Goal: Information Seeking & Learning: Learn about a topic

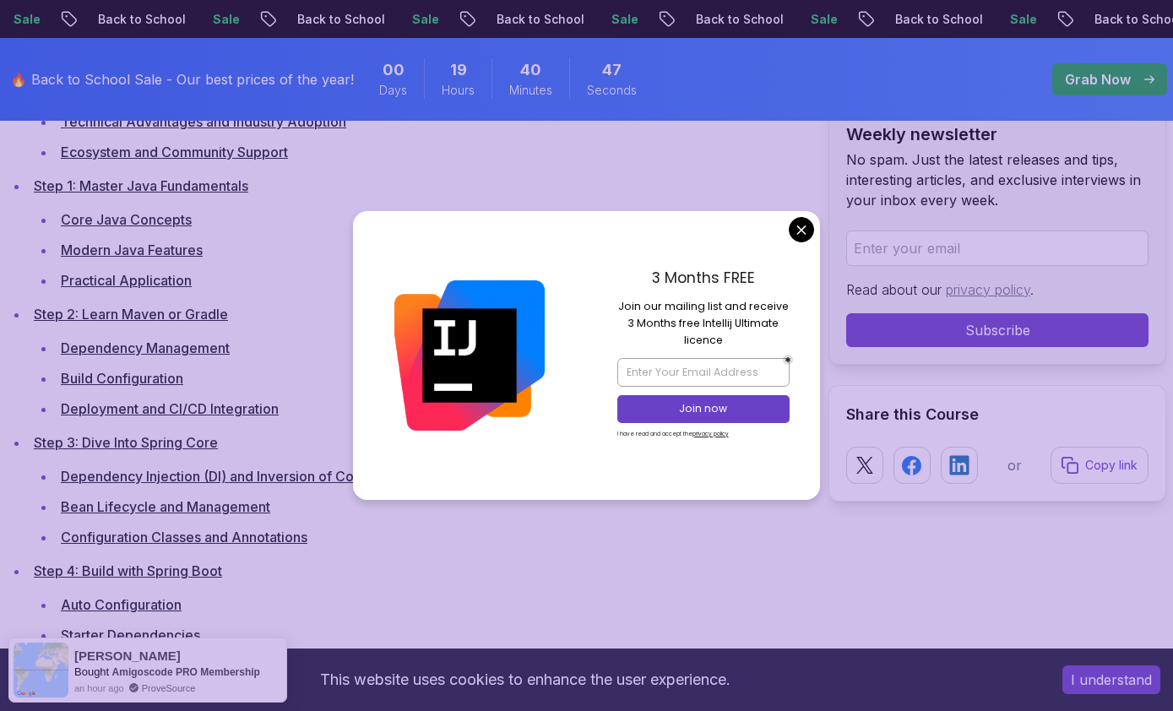
scroll to position [2501, 0]
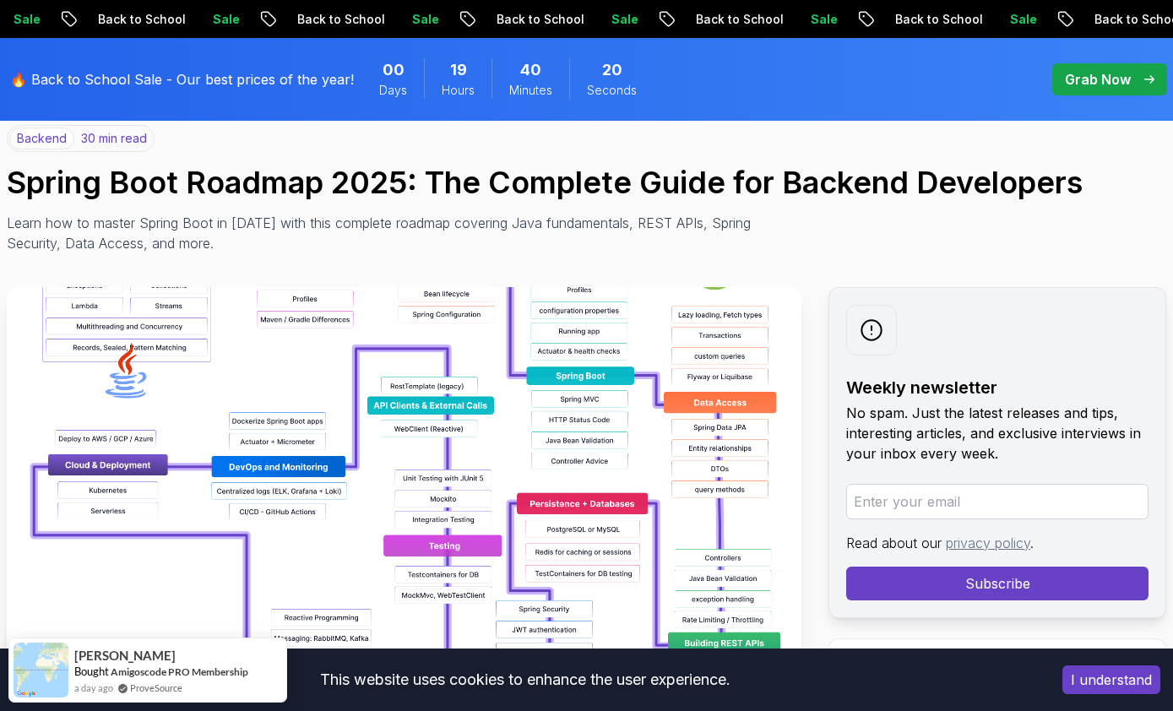
scroll to position [156, 0]
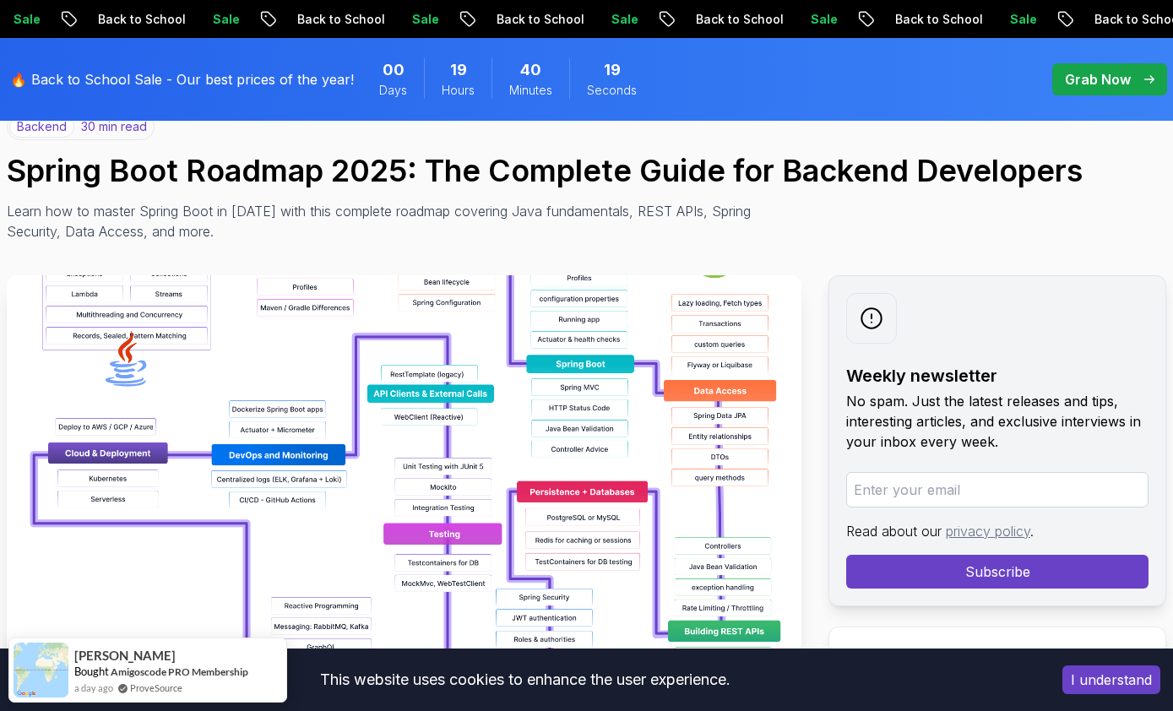
click at [707, 534] on img at bounding box center [404, 465] width 794 height 380
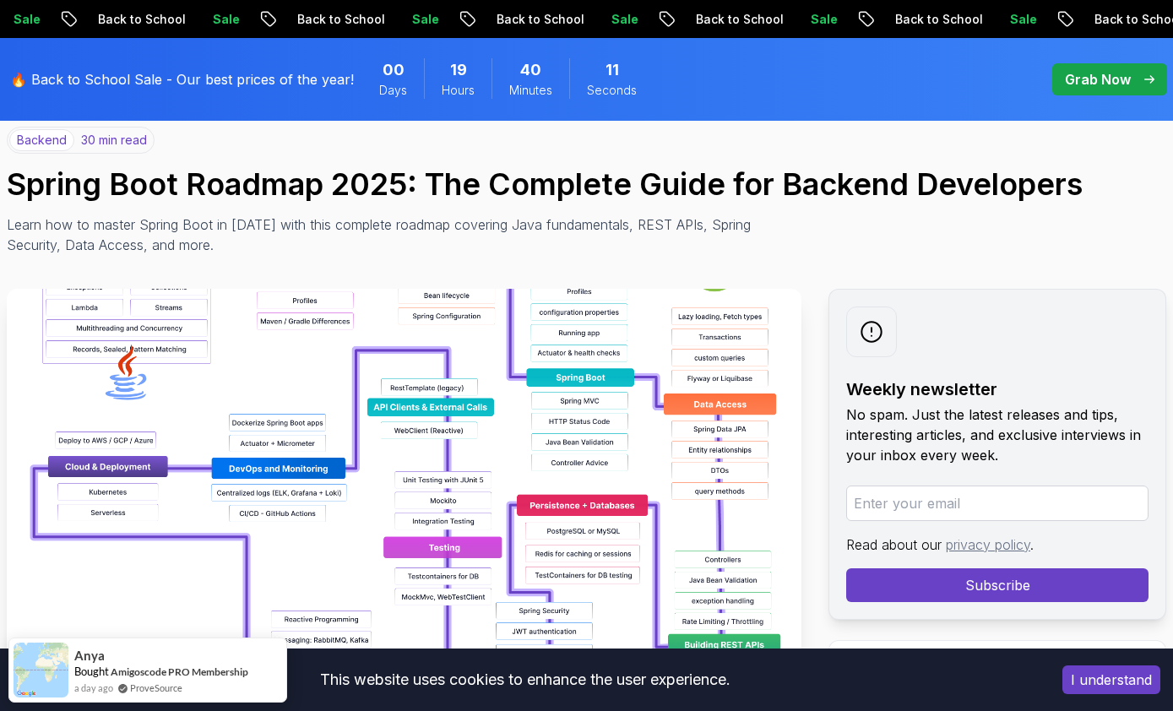
scroll to position [0, 0]
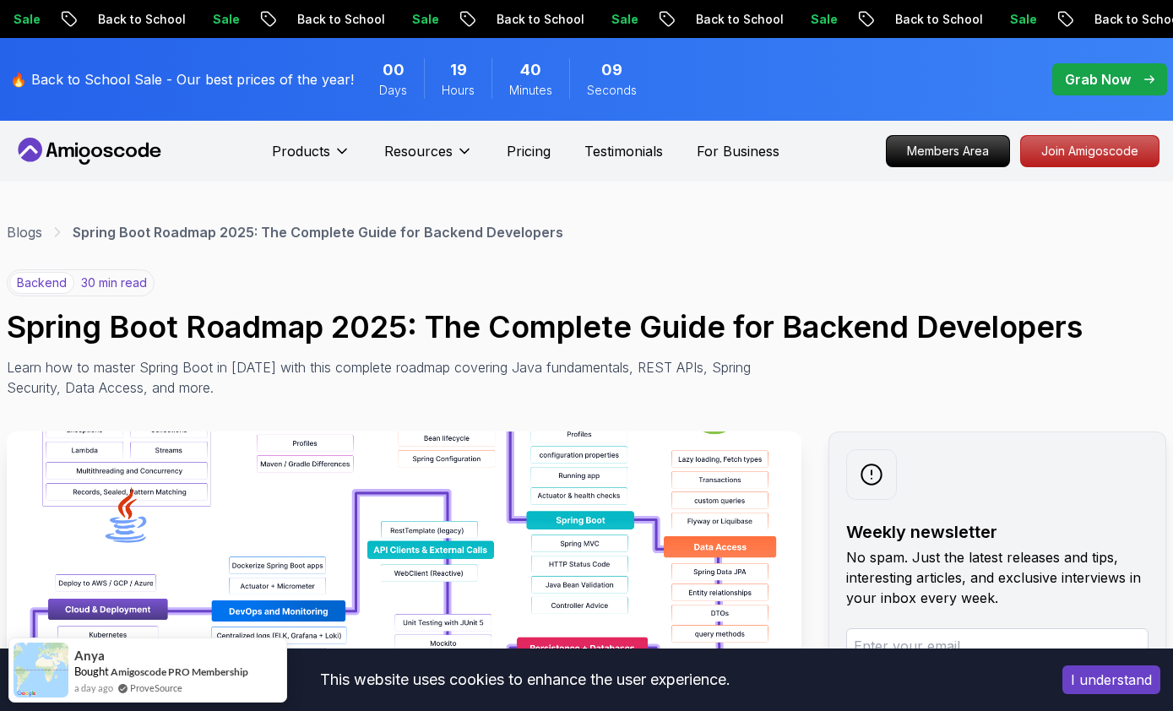
click at [1130, 673] on button "I understand" at bounding box center [1111, 679] width 98 height 29
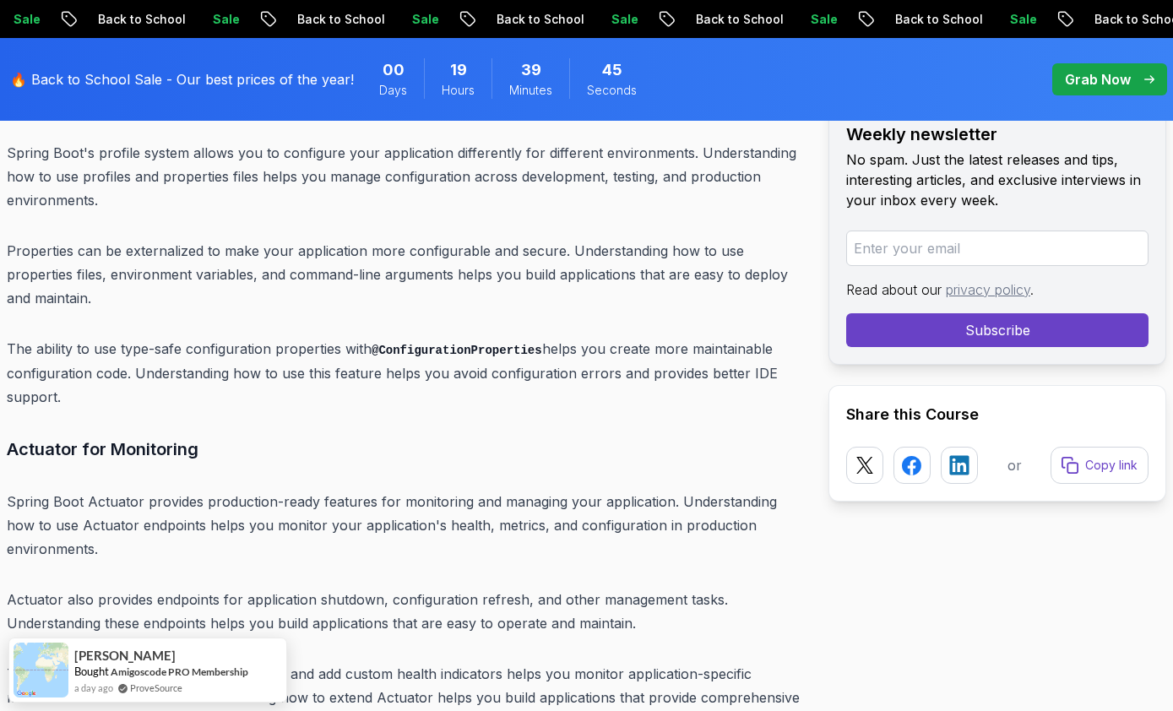
scroll to position [9807, 0]
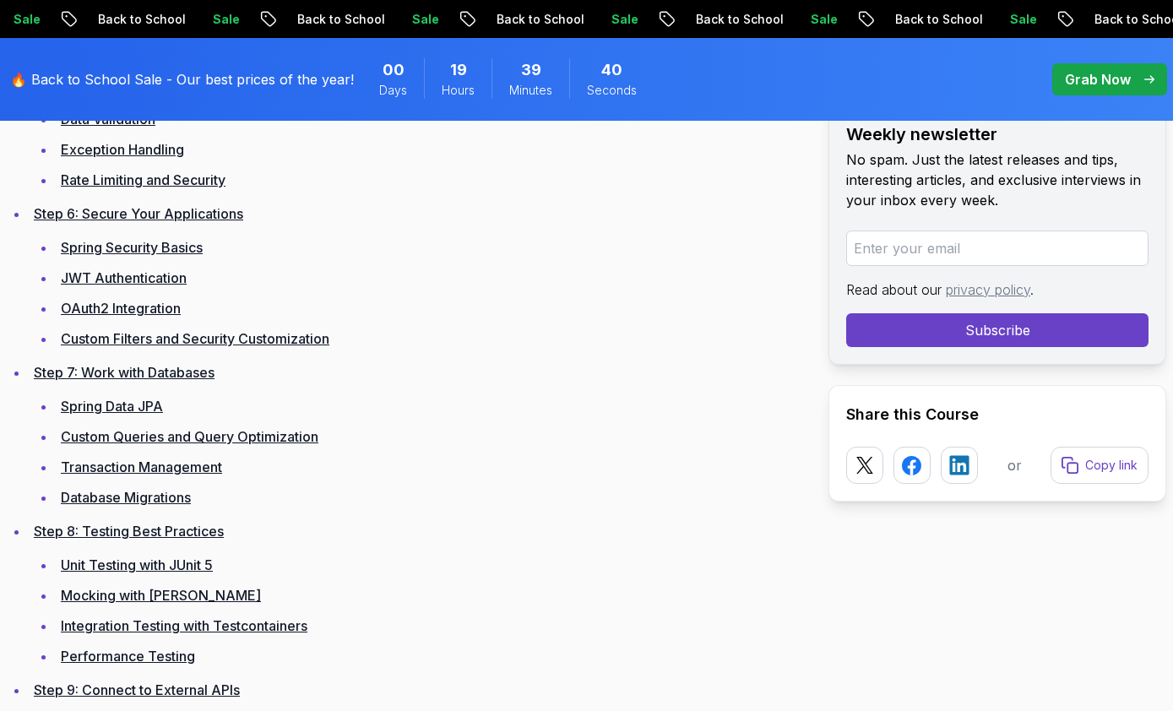
click at [129, 335] on link "Custom Filters and Security Customization" at bounding box center [195, 338] width 268 height 17
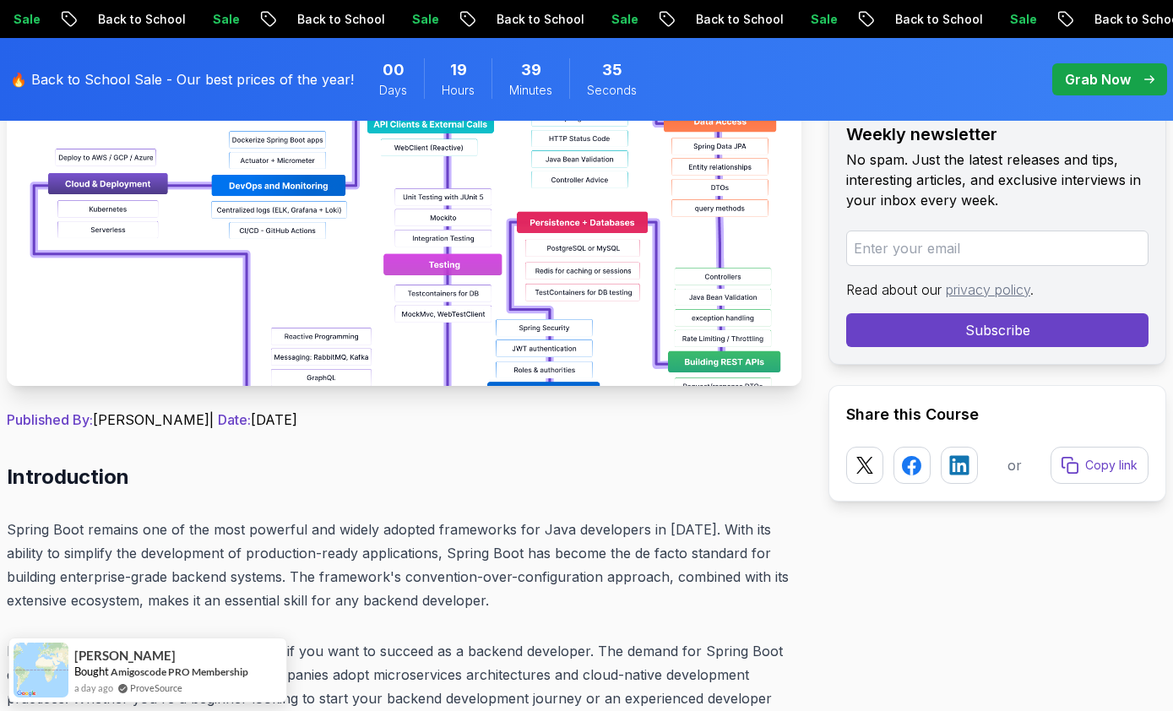
scroll to position [405, 0]
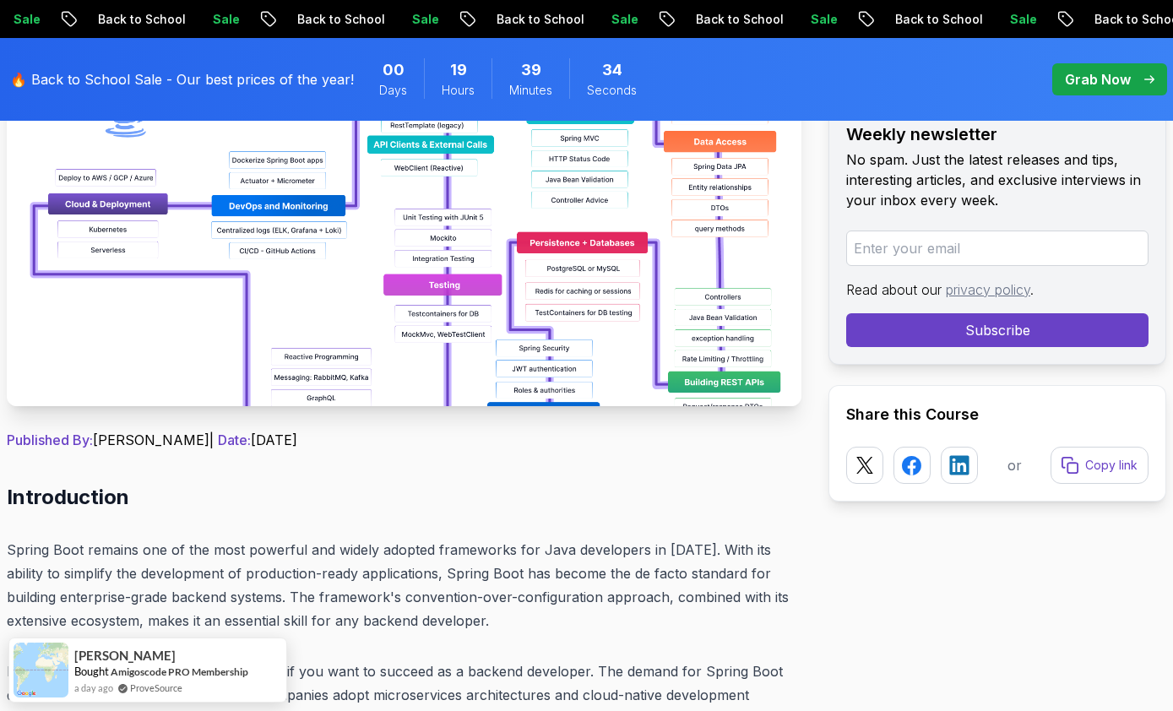
click at [99, 327] on img at bounding box center [404, 216] width 794 height 380
click at [80, 303] on img at bounding box center [404, 216] width 794 height 380
click at [80, 302] on img at bounding box center [404, 216] width 794 height 380
click at [74, 301] on img at bounding box center [404, 216] width 794 height 380
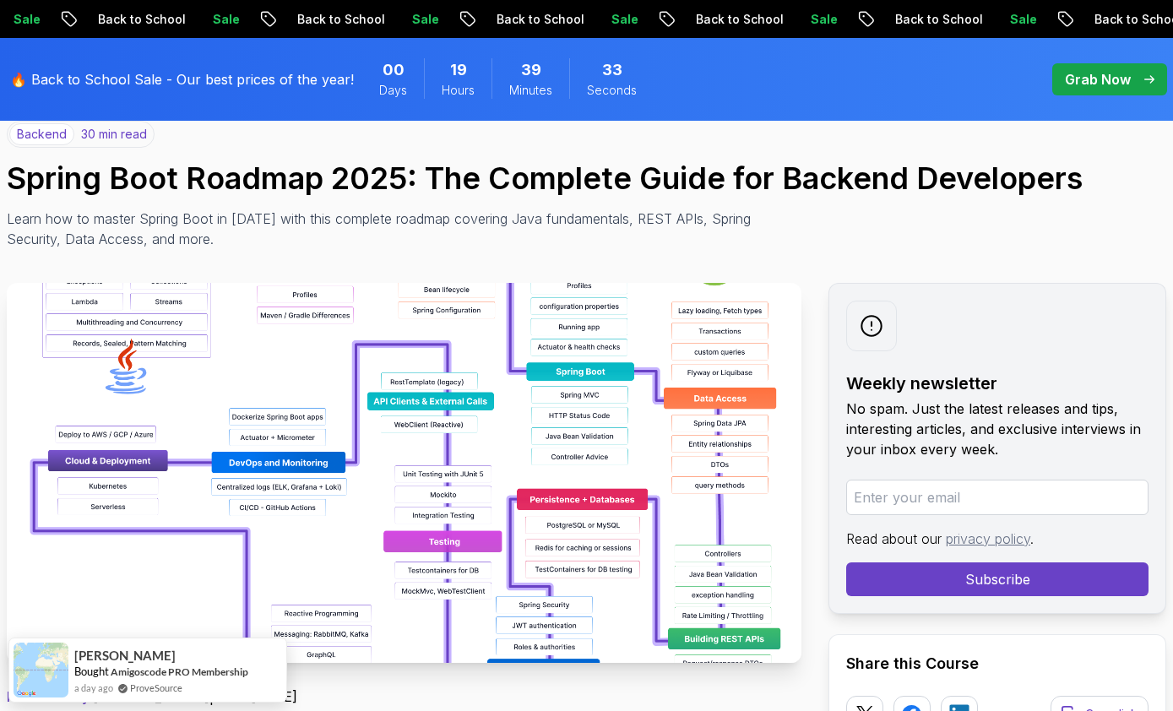
scroll to position [92, 0]
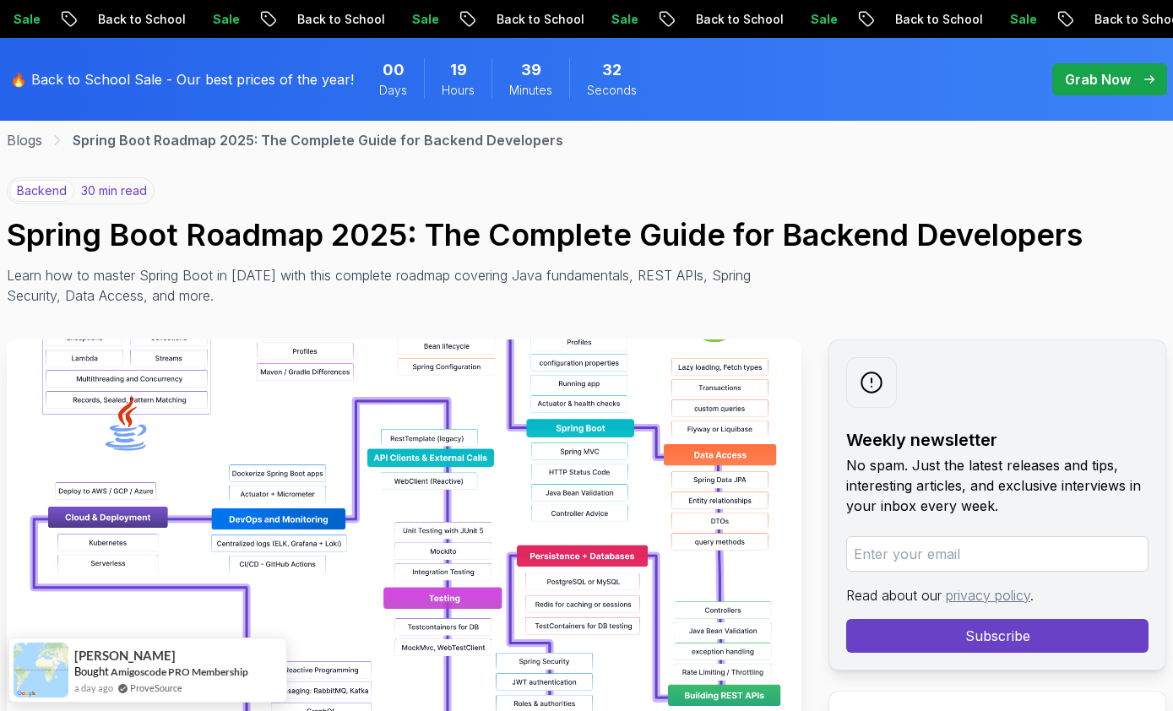
click at [222, 401] on img at bounding box center [404, 529] width 794 height 380
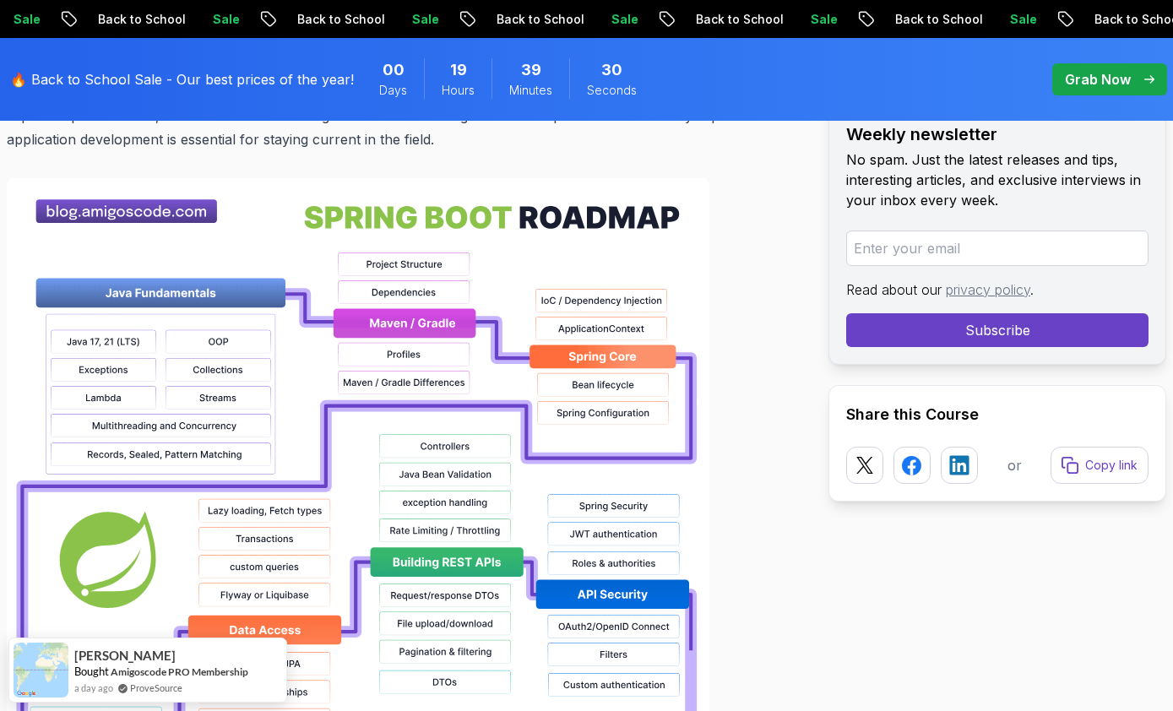
click at [168, 413] on img at bounding box center [358, 718] width 702 height 1081
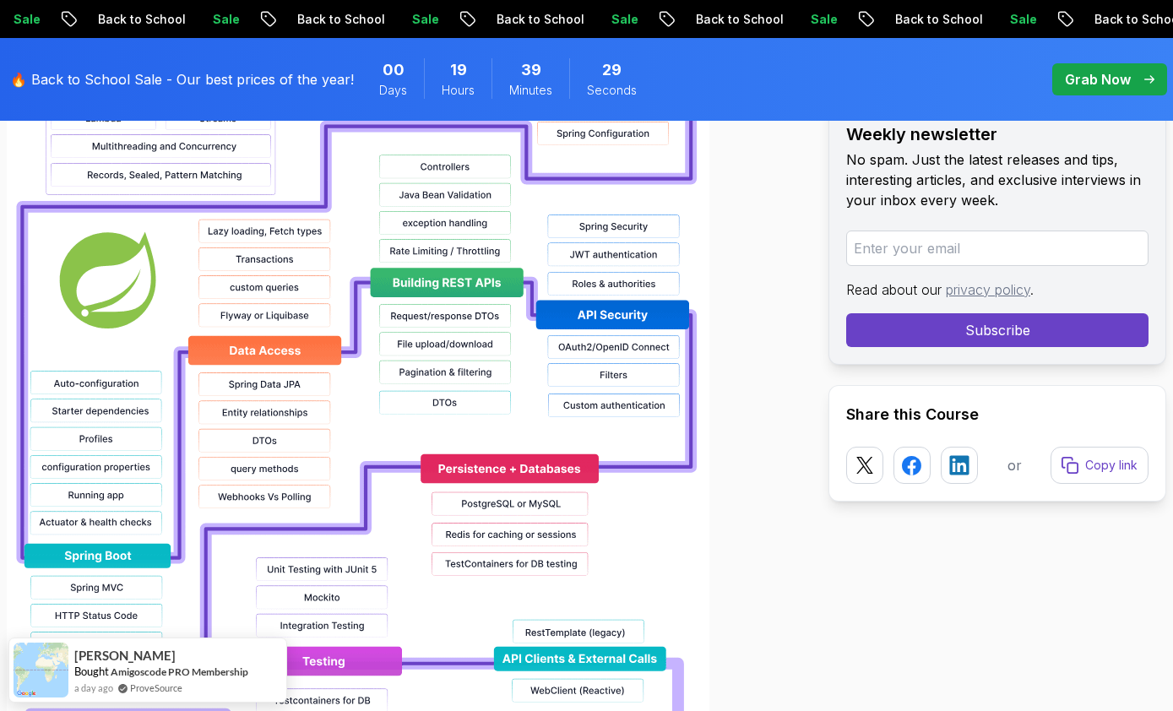
click at [138, 383] on img at bounding box center [358, 439] width 702 height 1081
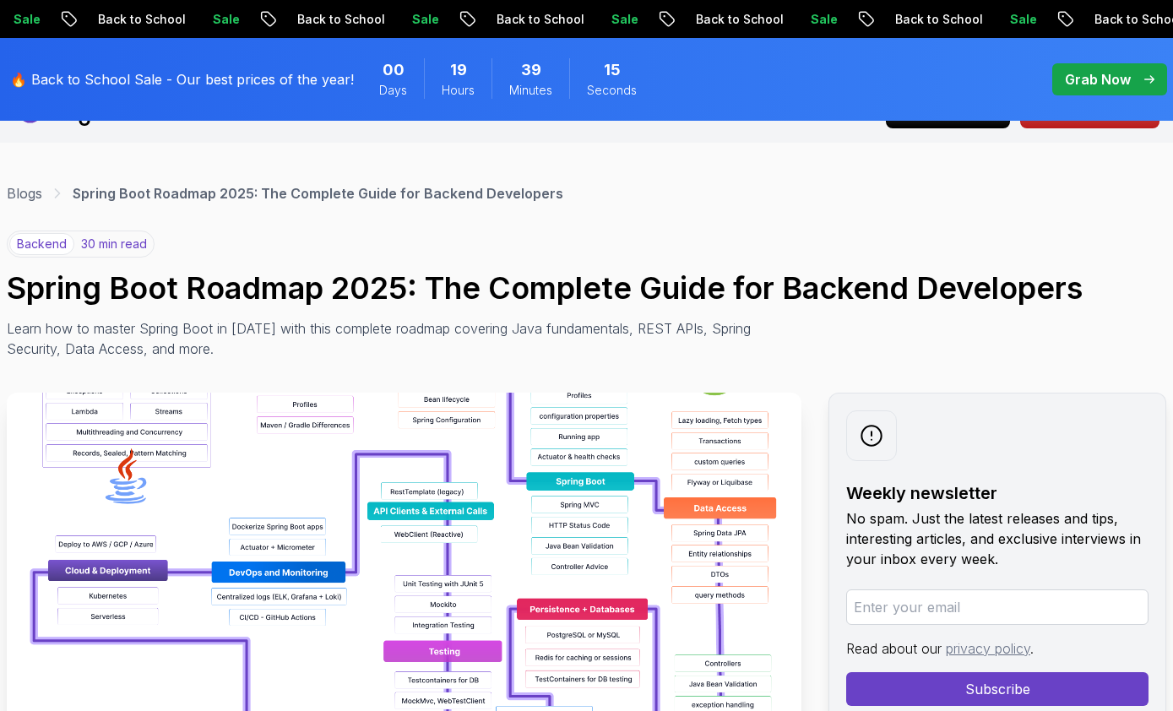
scroll to position [42, 0]
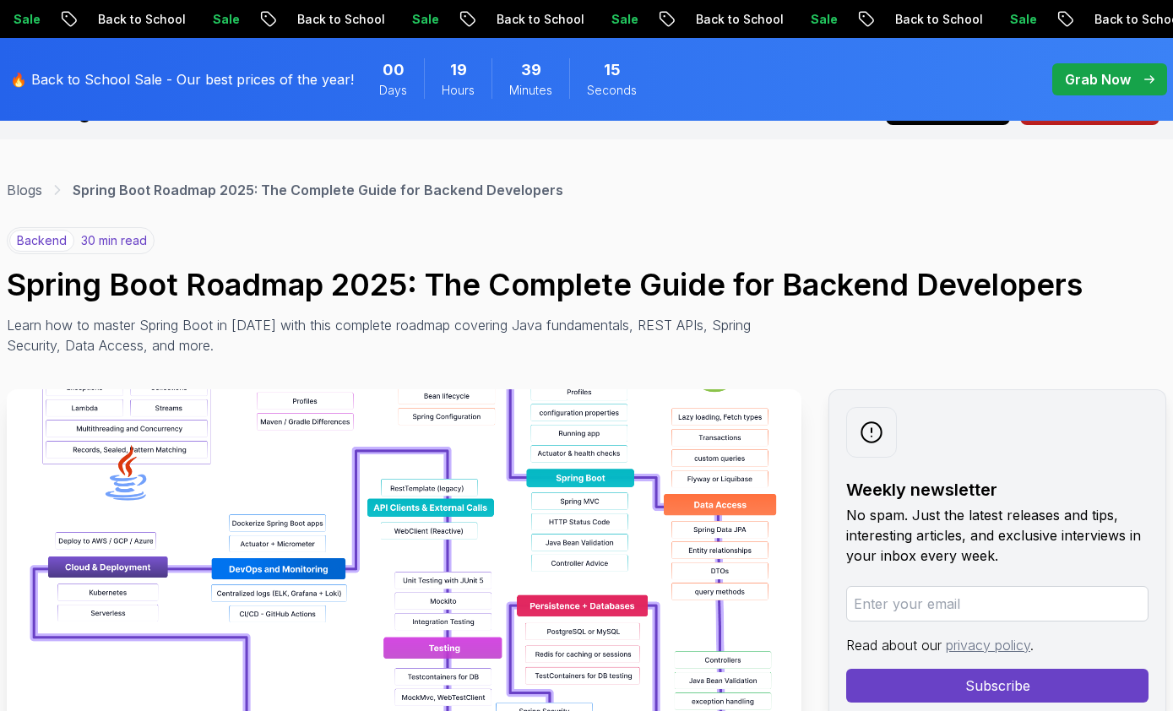
click at [101, 252] on div "backend 30 min read" at bounding box center [81, 240] width 148 height 27
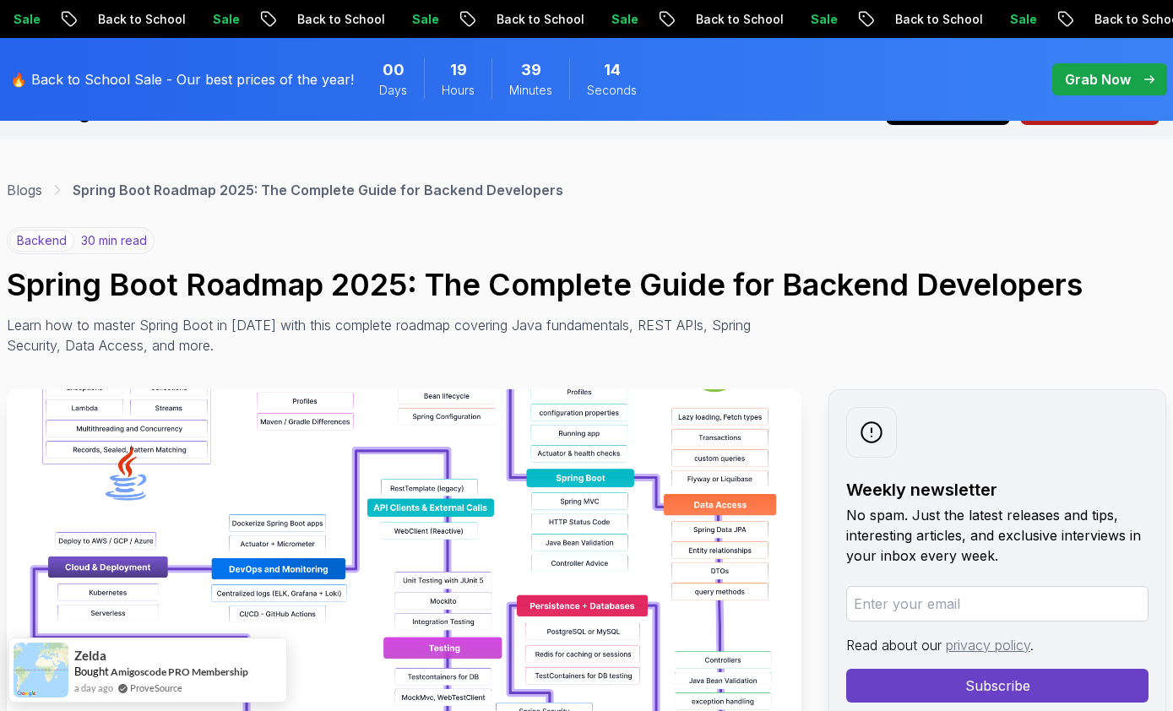
click at [78, 243] on div "backend 30 min read" at bounding box center [81, 240] width 148 height 27
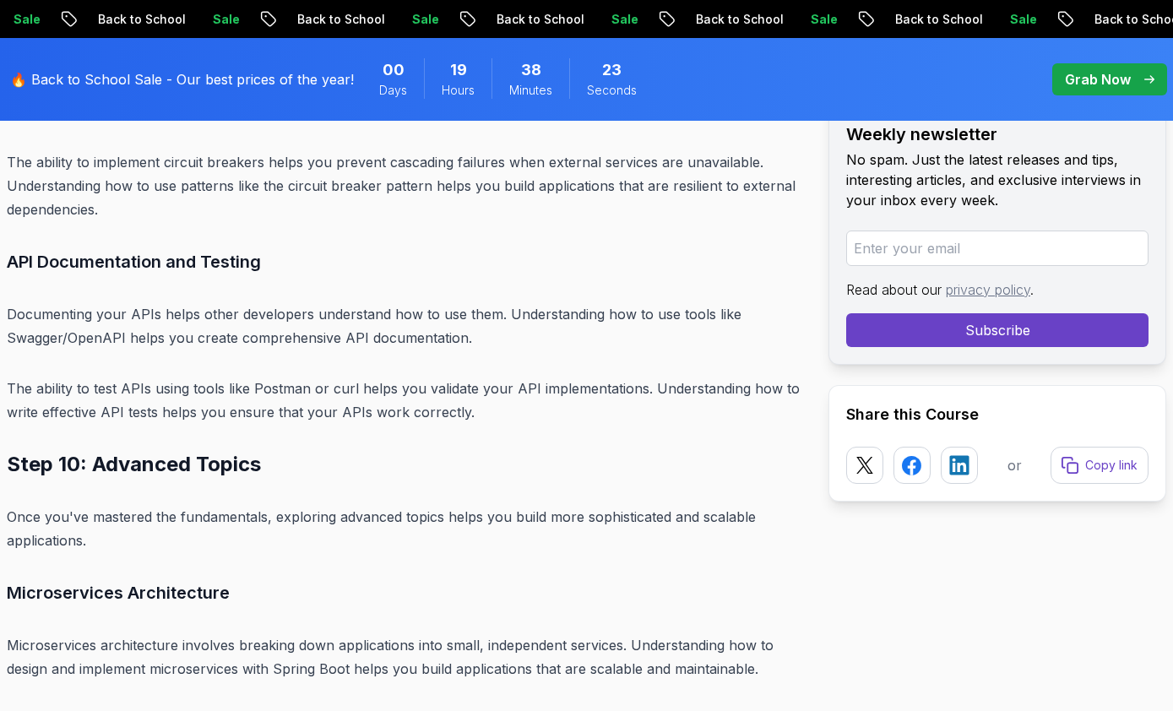
scroll to position [17009, 0]
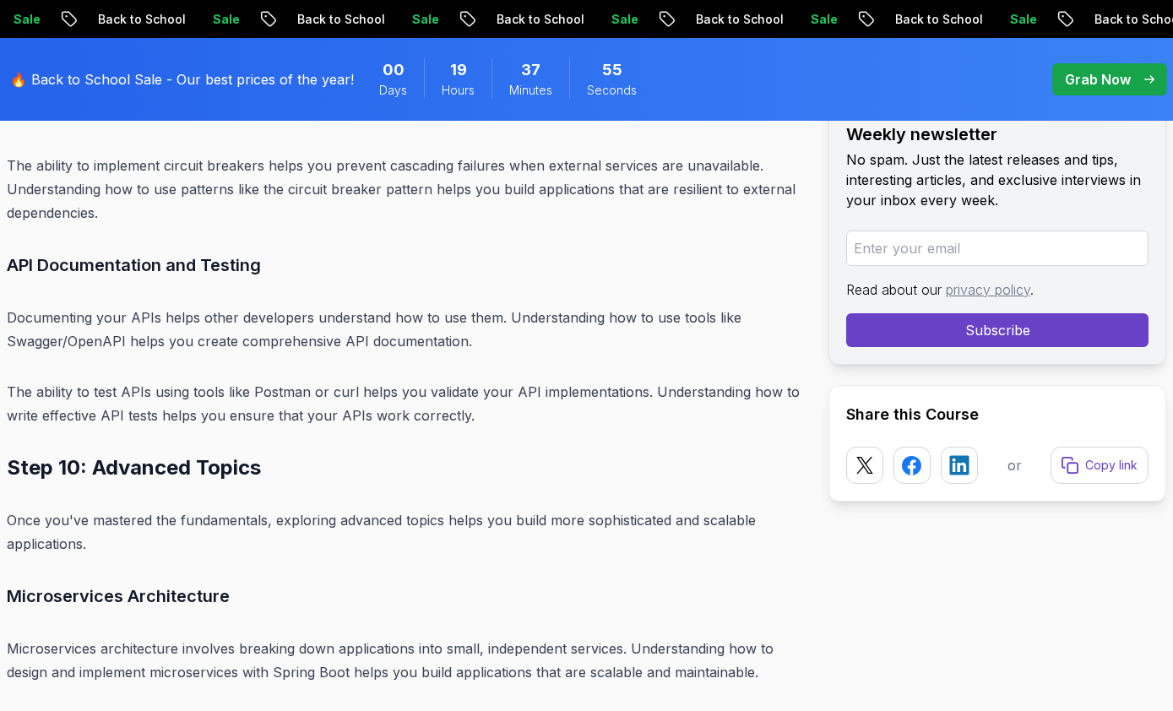
click at [1082, 92] on span "pre-order" at bounding box center [1109, 79] width 115 height 32
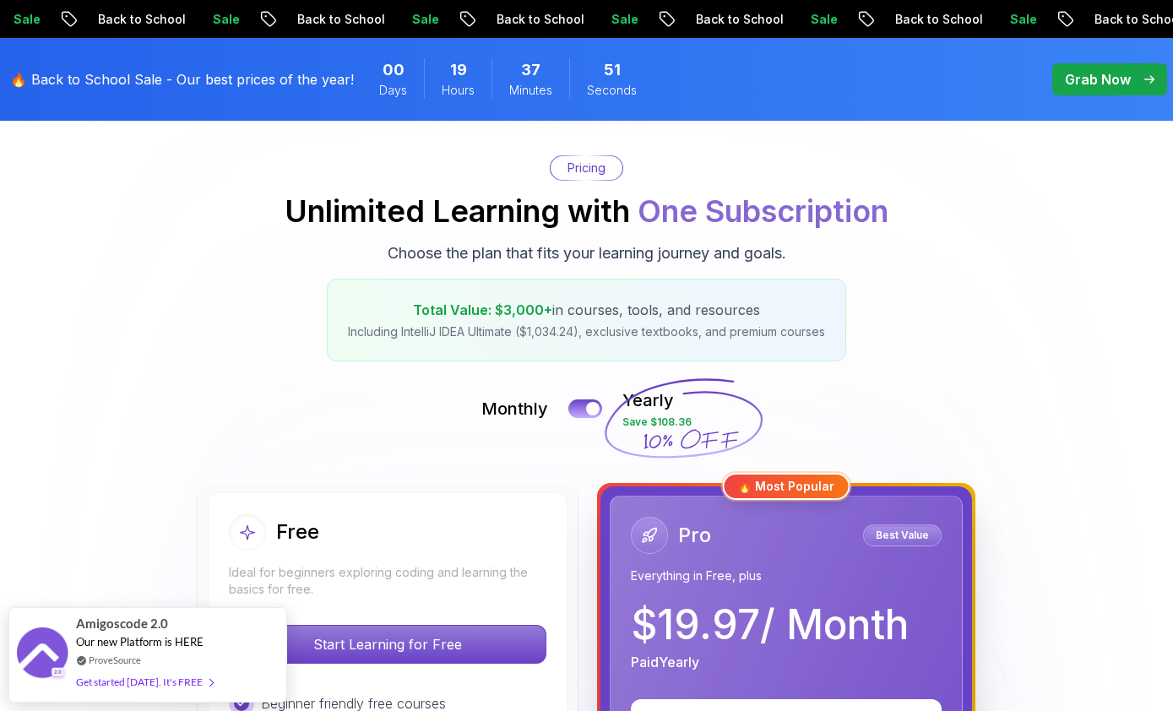
scroll to position [149, 0]
